Goal: Navigation & Orientation: Find specific page/section

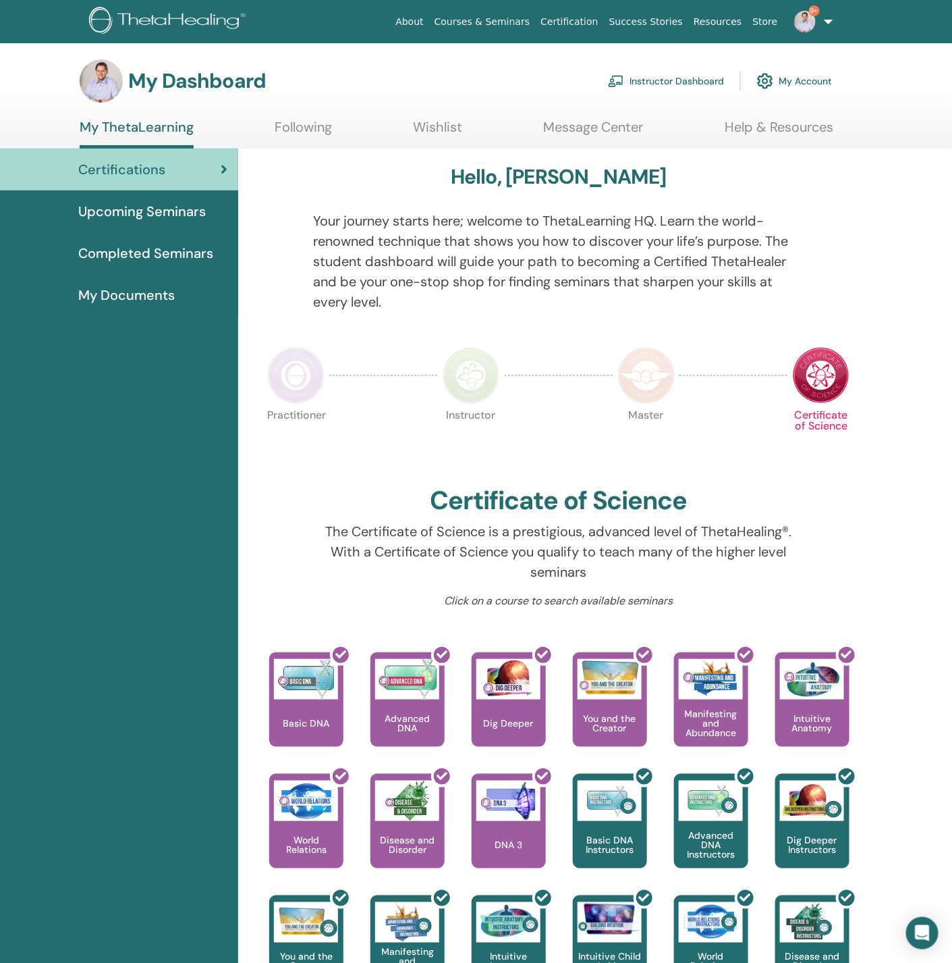
click at [807, 80] on link "My Account" at bounding box center [794, 81] width 75 height 30
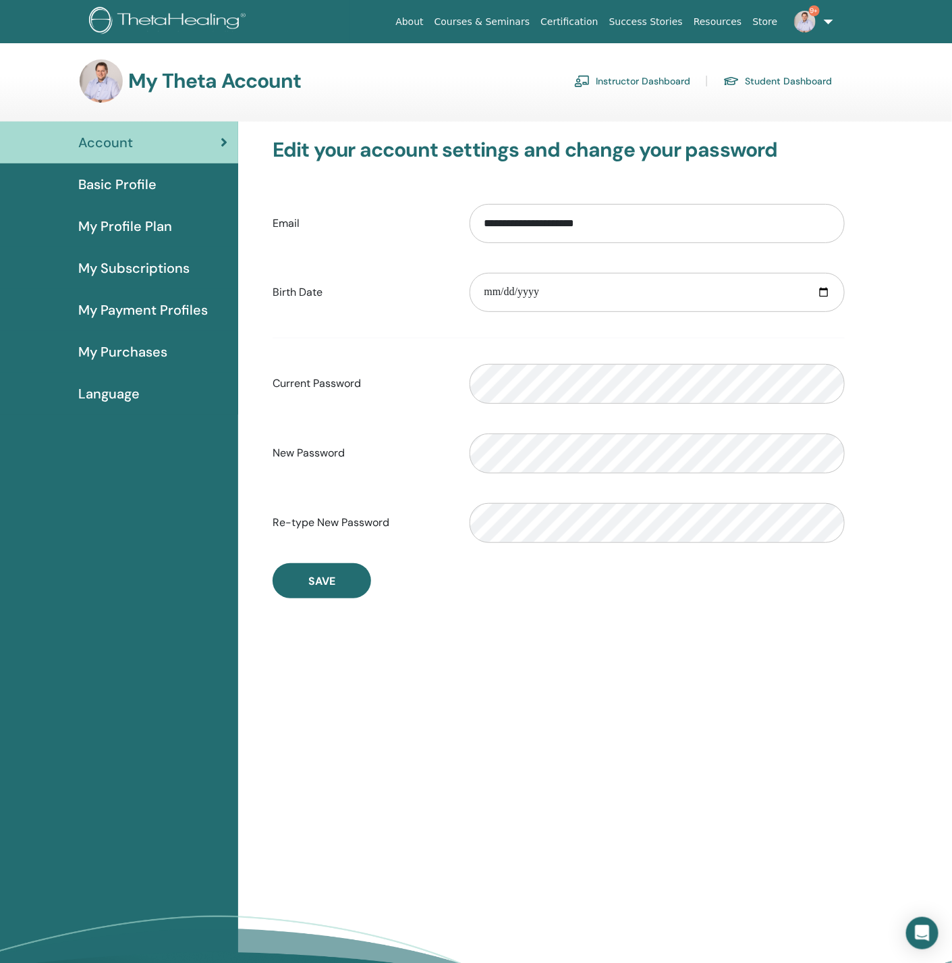
click at [654, 76] on link "Instructor Dashboard" at bounding box center [632, 81] width 116 height 22
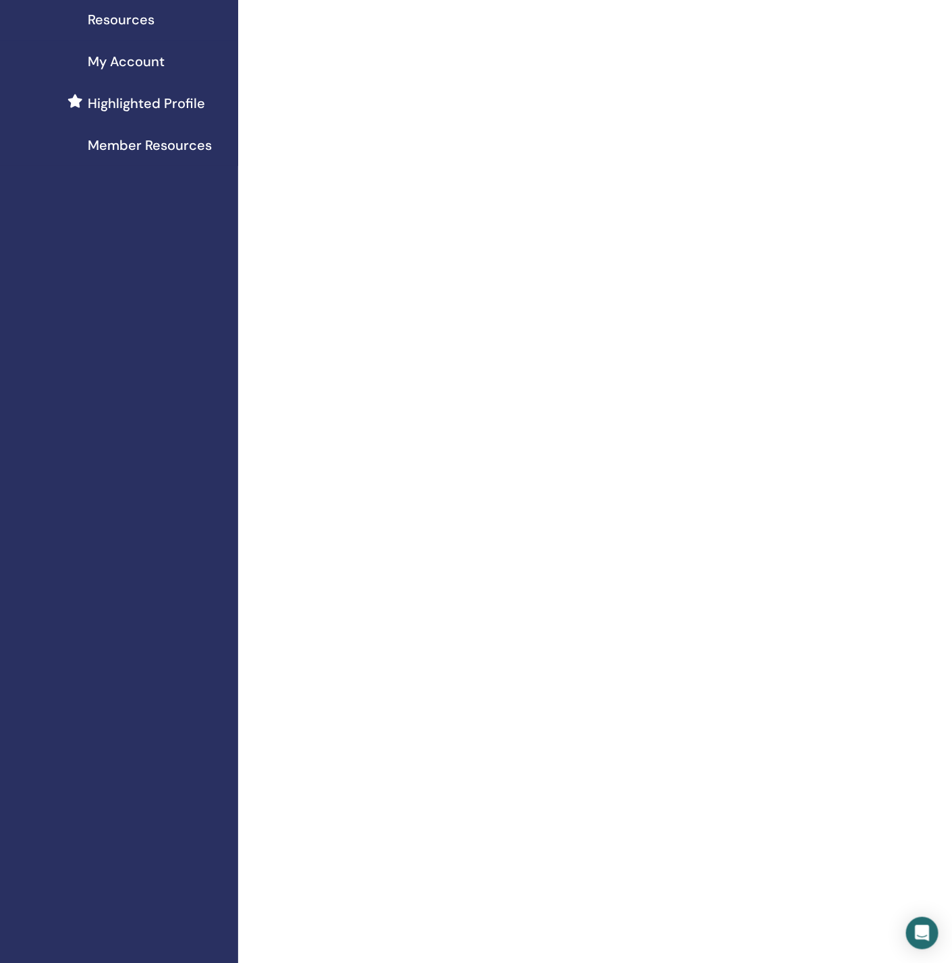
scroll to position [304, 0]
